Goal: Navigation & Orientation: Find specific page/section

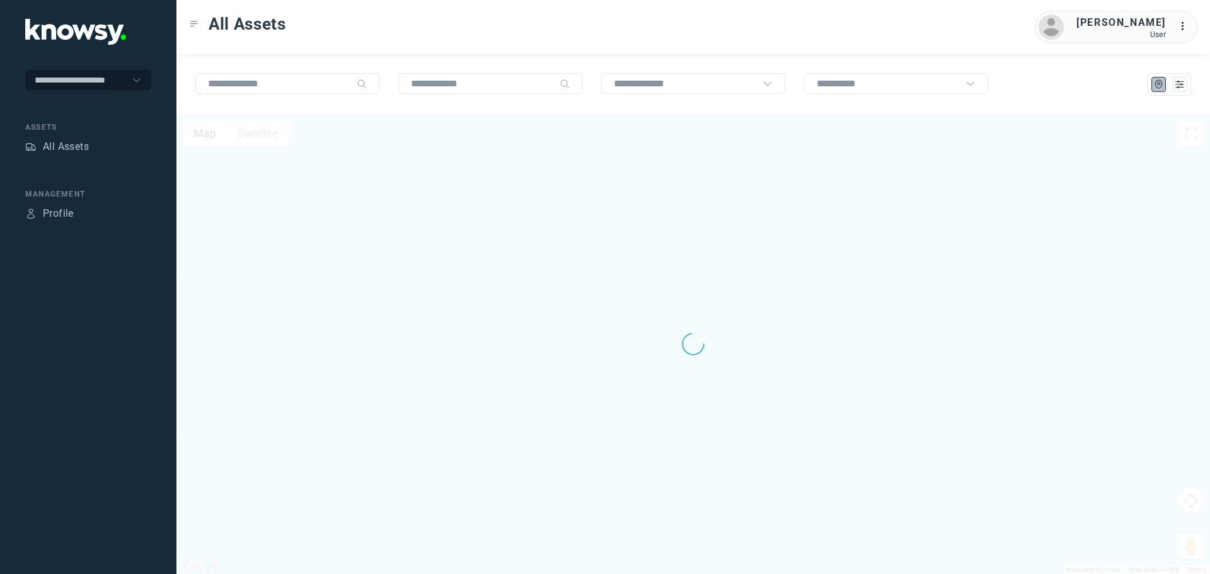
click at [98, 144] on div "All Assets" at bounding box center [88, 148] width 126 height 18
click at [80, 148] on div "All Assets" at bounding box center [66, 146] width 46 height 15
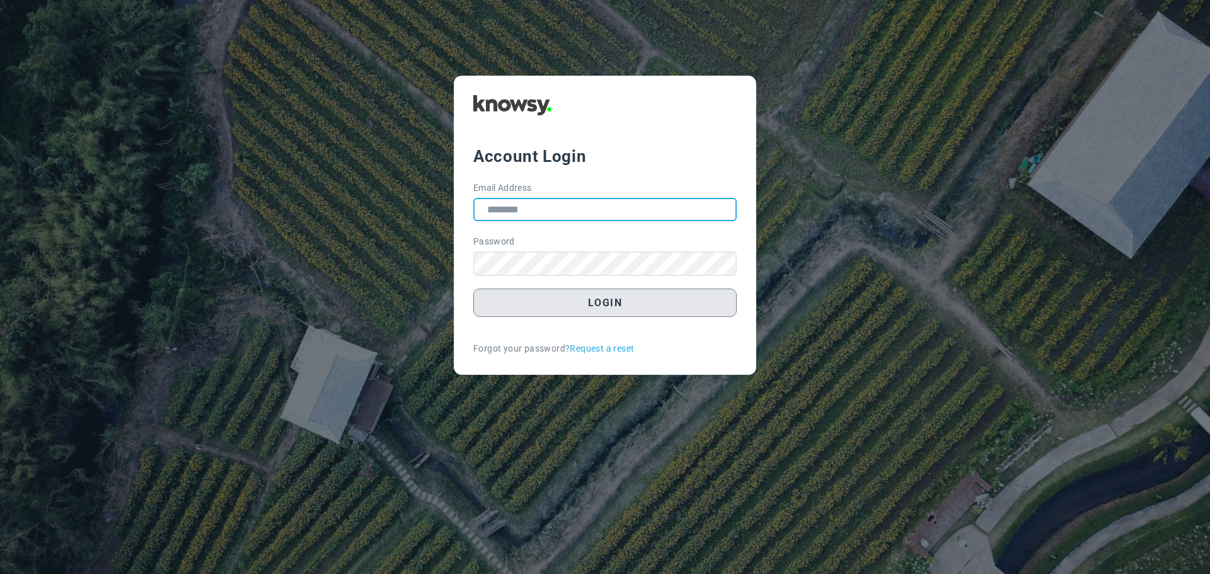
type input "**********"
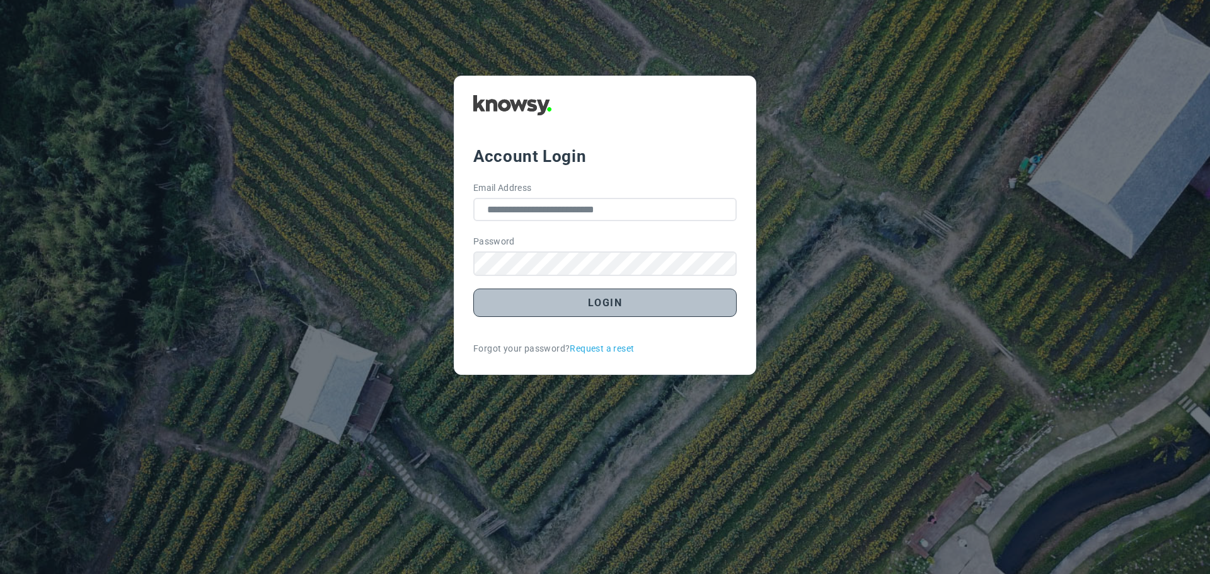
click at [631, 308] on button "Login" at bounding box center [604, 303] width 263 height 28
